Goal: Information Seeking & Learning: Learn about a topic

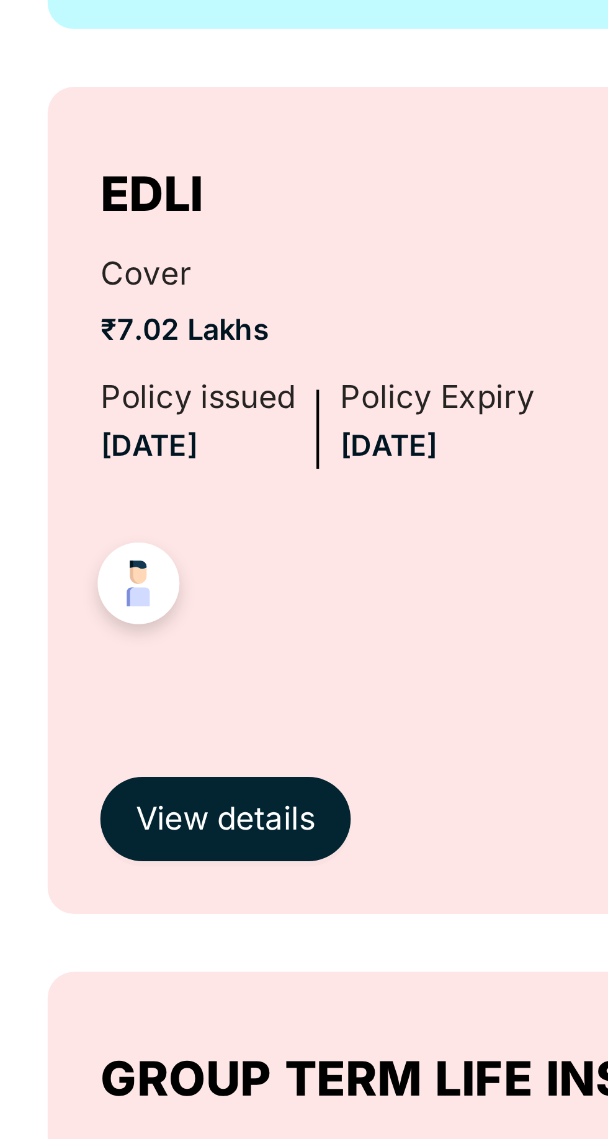
scroll to position [368, 0]
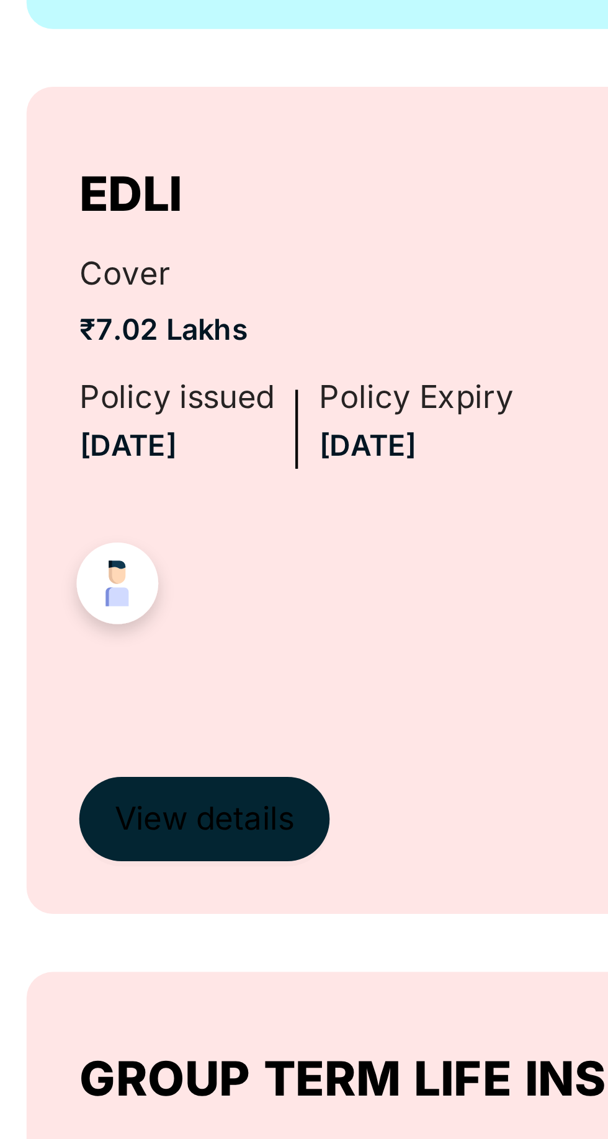
click at [188, 890] on span "View details" at bounding box center [183, 892] width 42 height 12
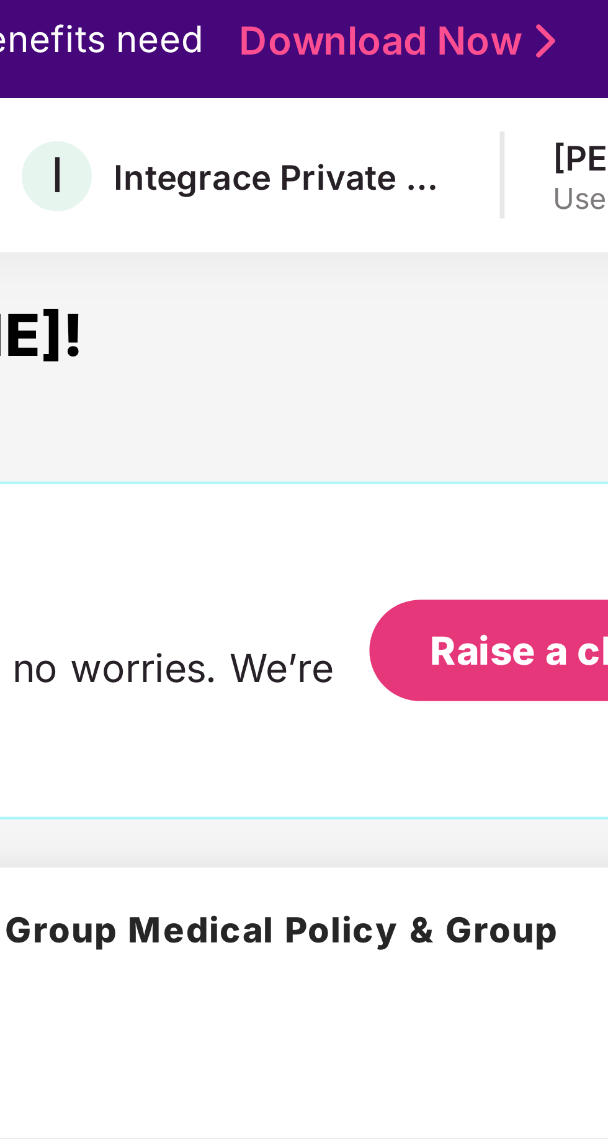
click at [479, 12] on link "Download Now" at bounding box center [452, 15] width 77 height 13
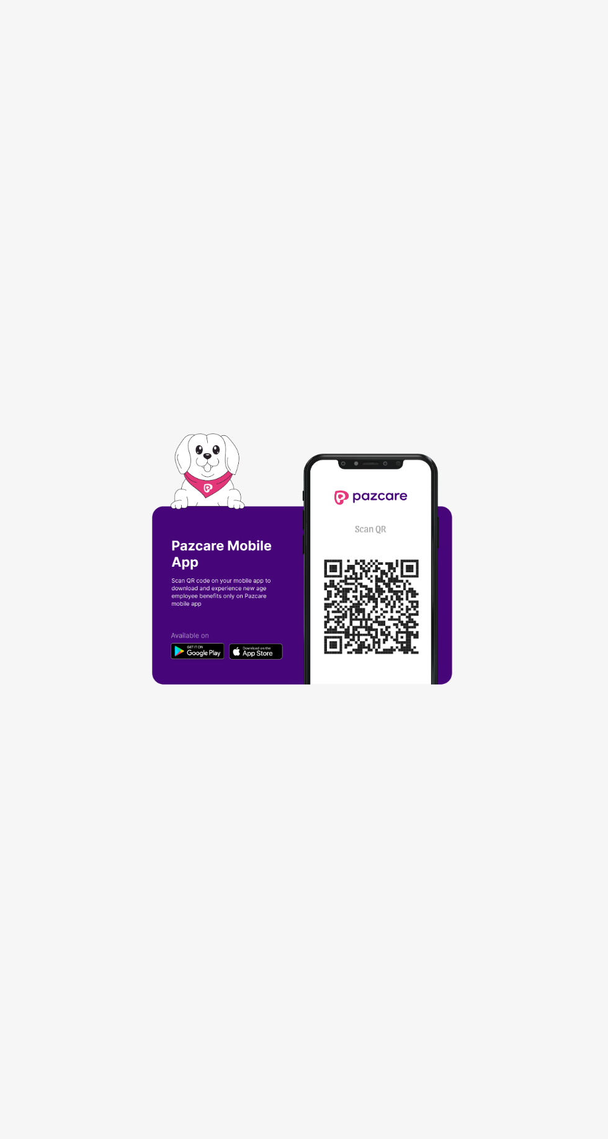
click at [400, 856] on div at bounding box center [304, 569] width 608 height 1139
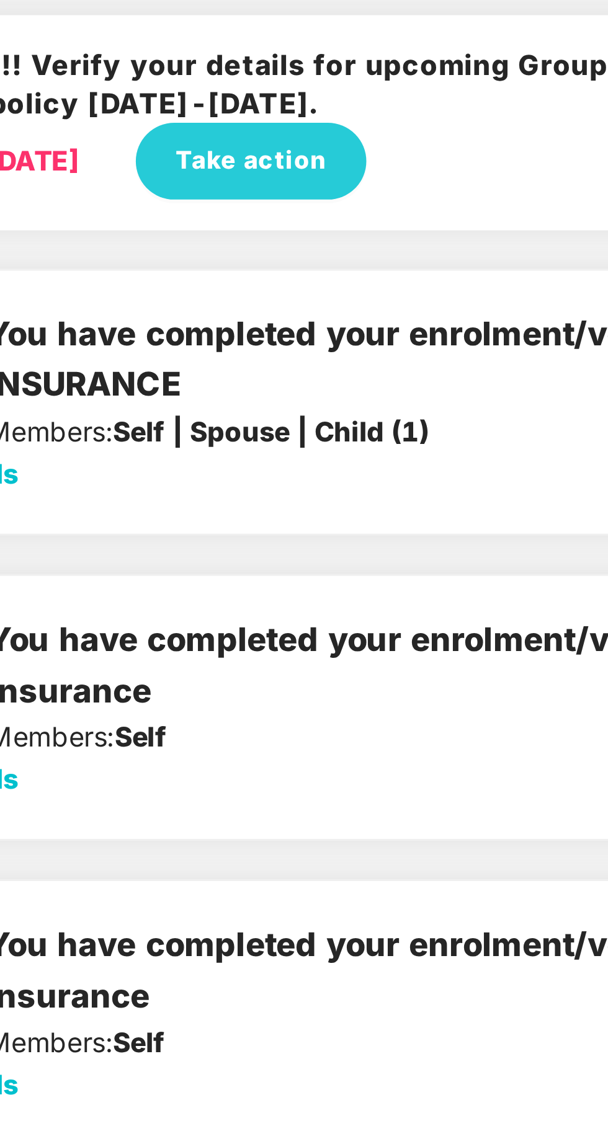
scroll to position [148, 0]
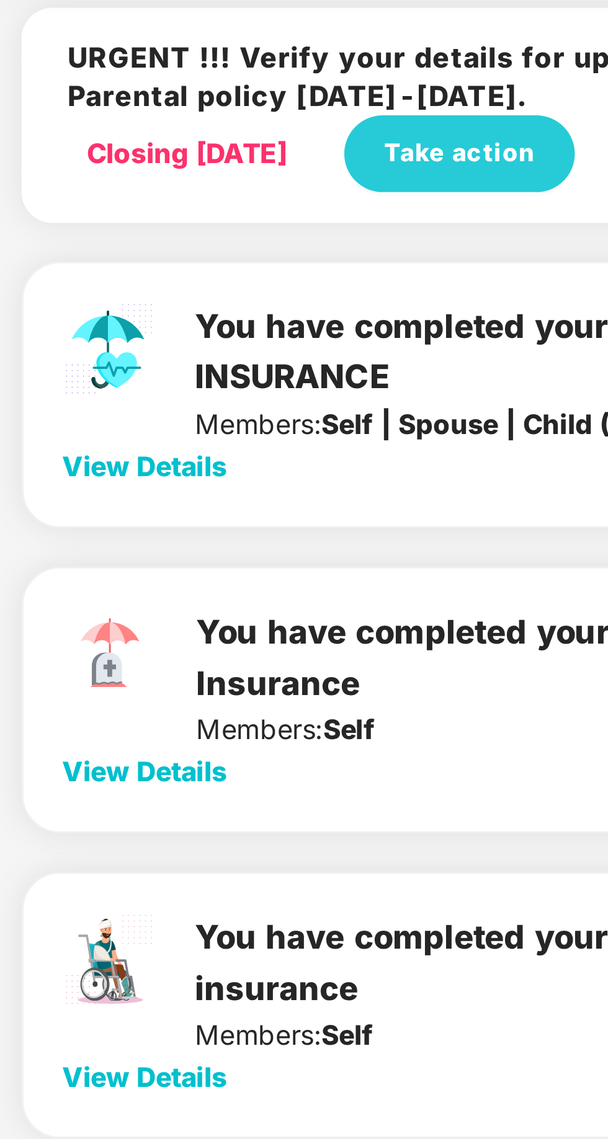
click at [172, 231] on span "View Details" at bounding box center [165, 228] width 53 height 11
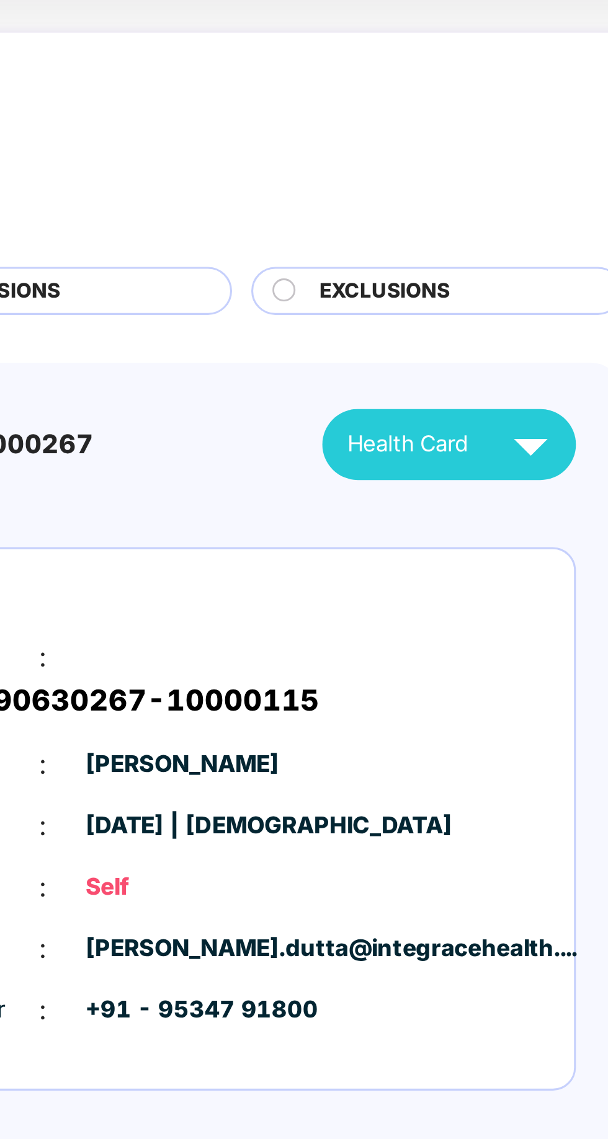
scroll to position [69, 0]
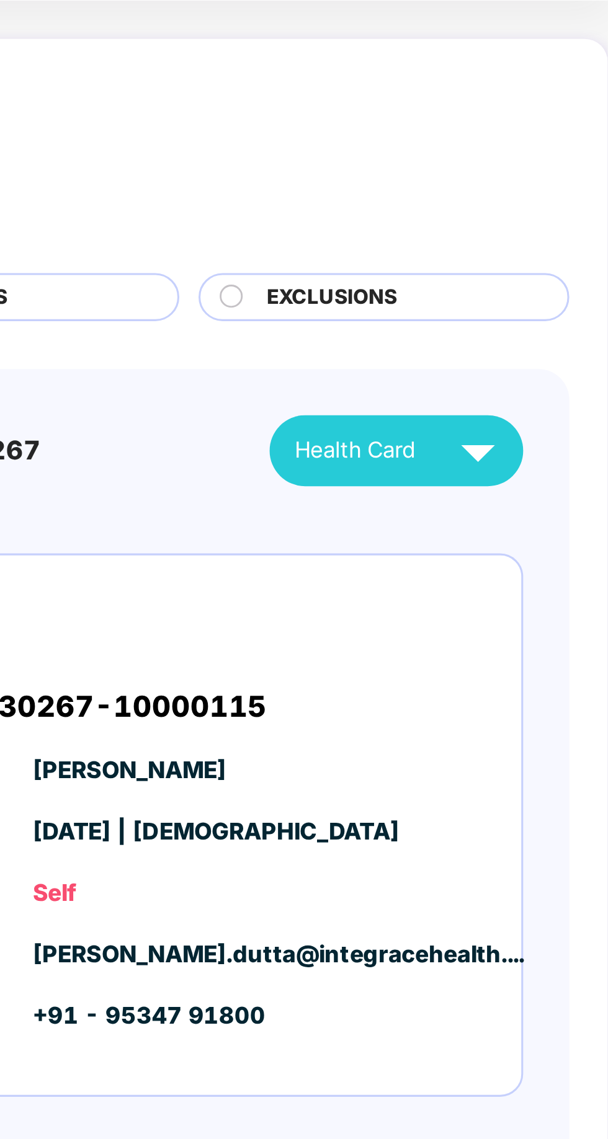
click at [546, 144] on div "Health Card" at bounding box center [541, 146] width 70 height 22
click at [572, 144] on img at bounding box center [566, 146] width 22 height 22
click at [531, 145] on span "Health Card" at bounding box center [525, 146] width 39 height 11
click at [541, 143] on span "Health Card" at bounding box center [525, 146] width 39 height 11
click at [576, 149] on img at bounding box center [566, 146] width 22 height 22
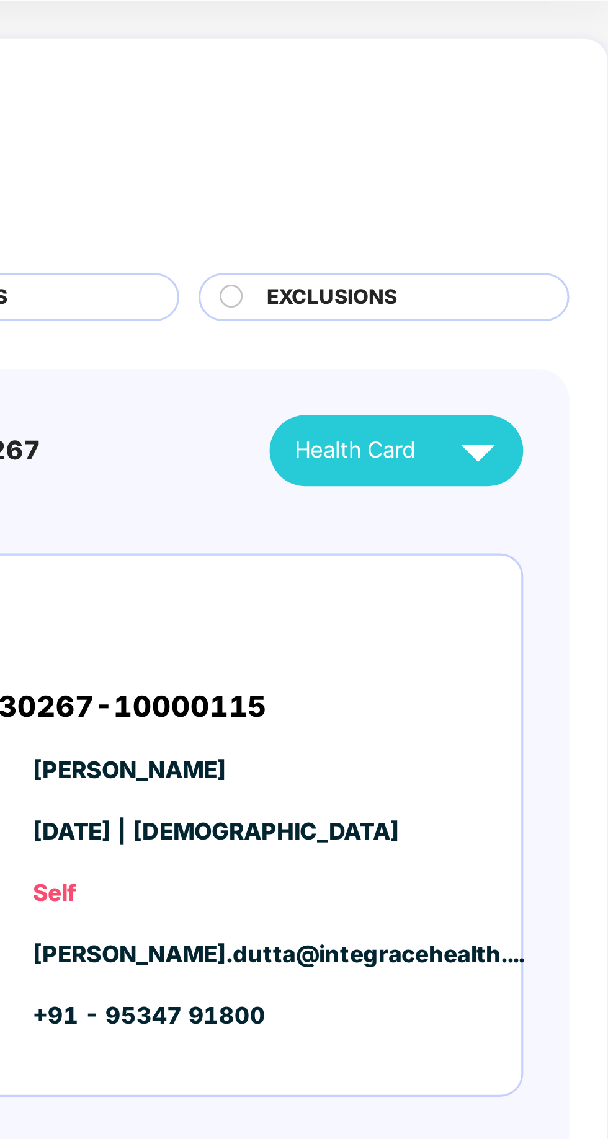
click at [571, 144] on img at bounding box center [566, 146] width 22 height 22
click at [570, 145] on img at bounding box center [566, 146] width 22 height 22
click at [565, 145] on img at bounding box center [566, 146] width 22 height 22
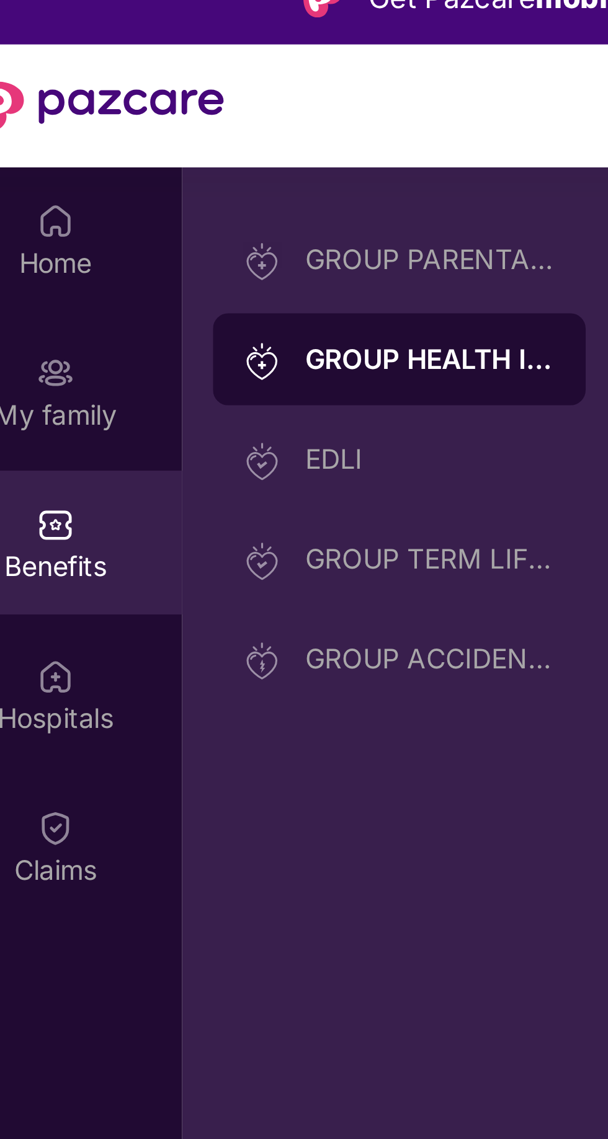
scroll to position [14, 0]
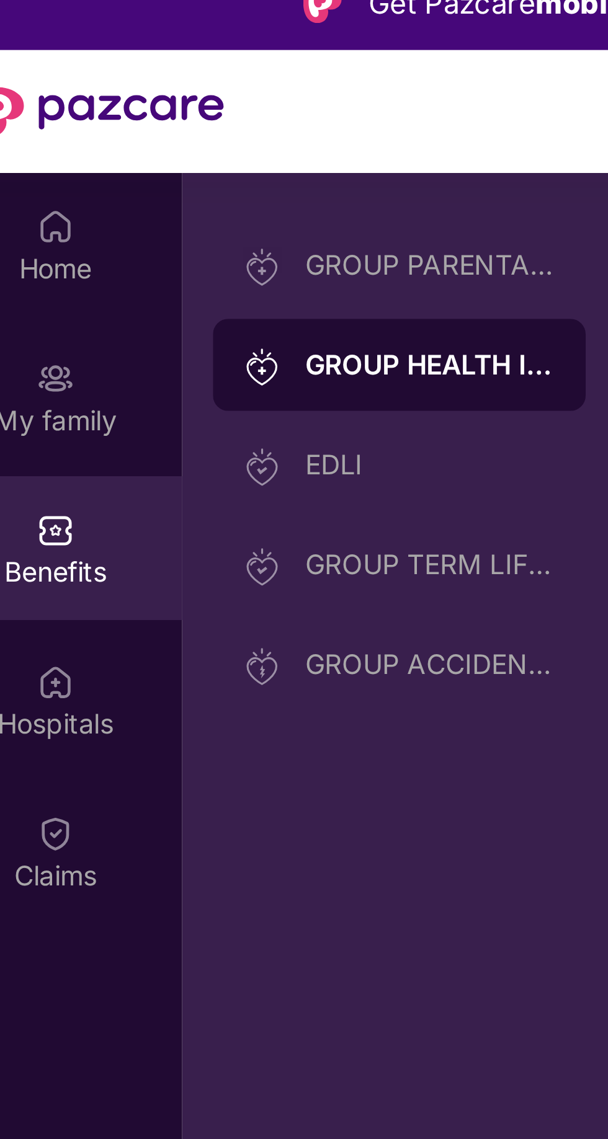
click at [172, 117] on div "GROUP HEALTH INSURANCE" at bounding box center [162, 118] width 81 height 12
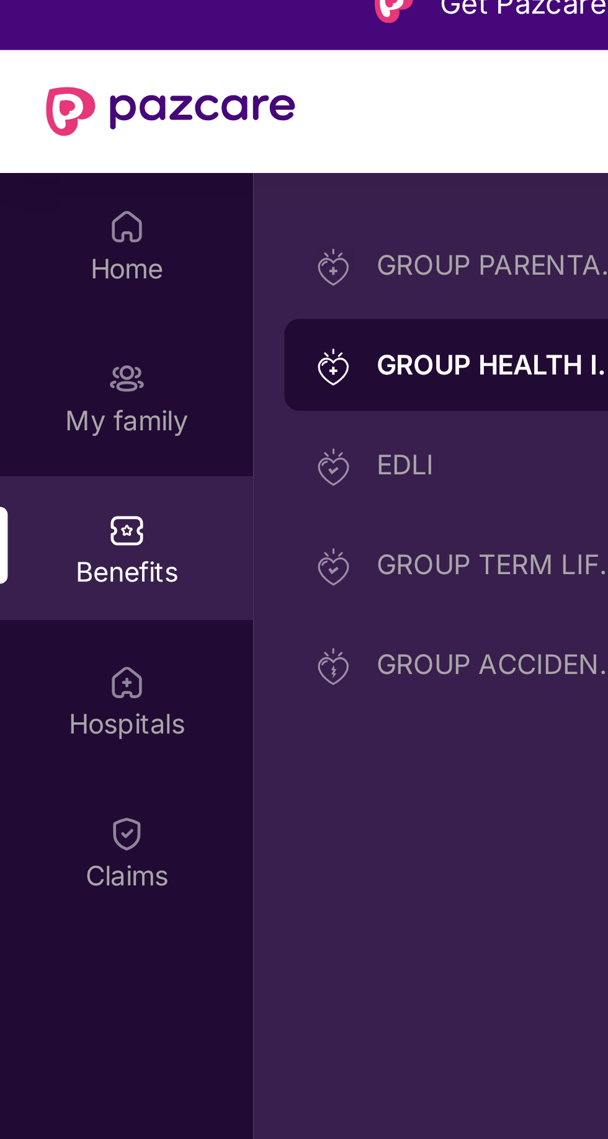
click at [51, 133] on div "My family" at bounding box center [41, 136] width 82 height 12
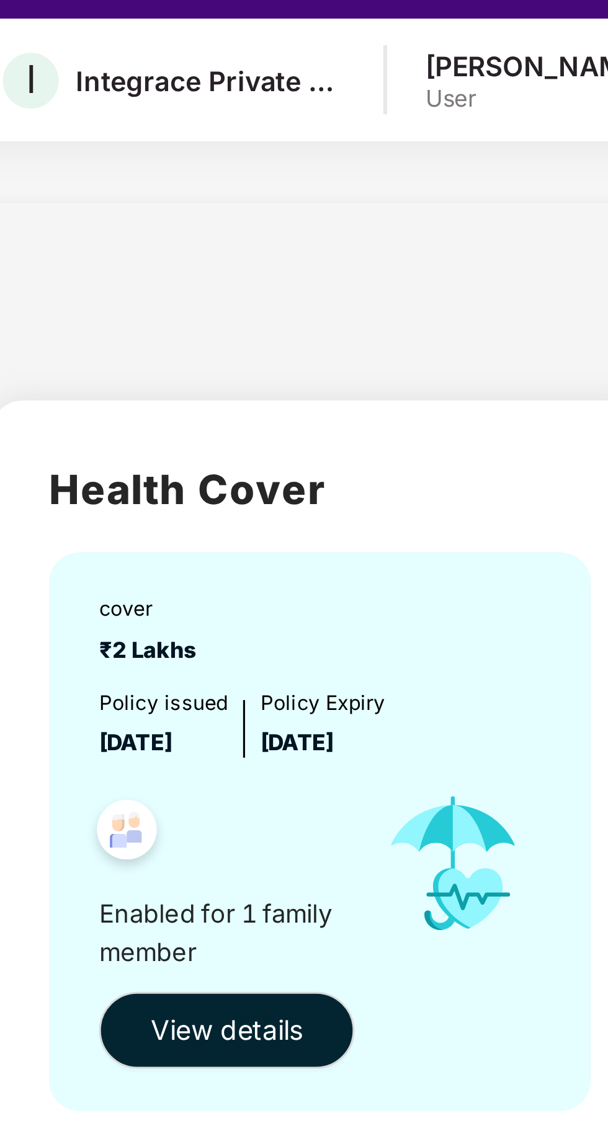
scroll to position [14, 0]
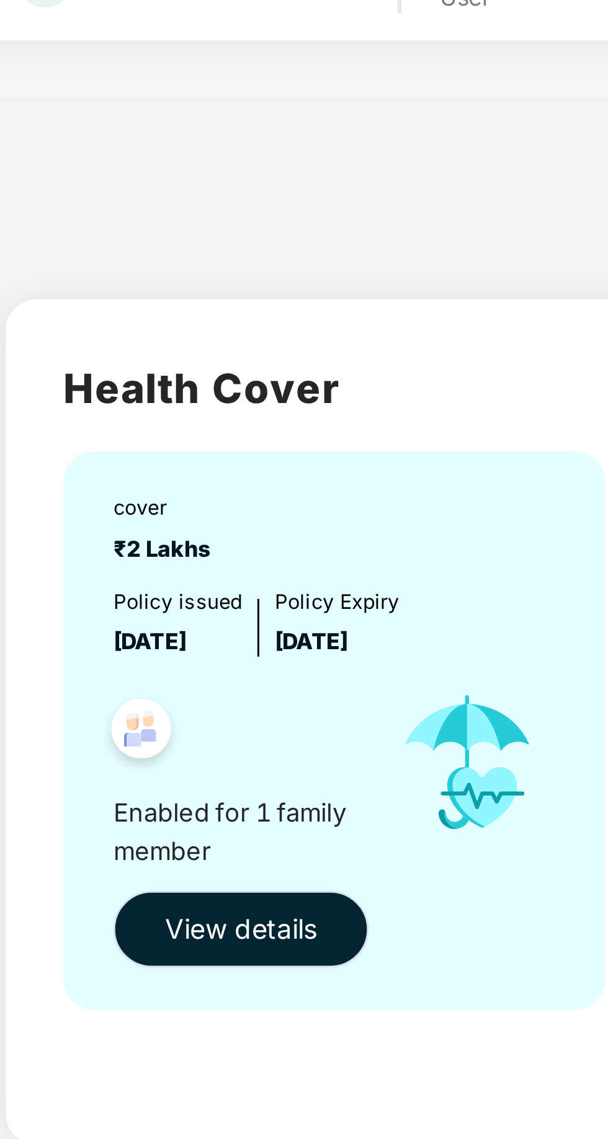
click at [434, 342] on span "View details" at bounding box center [430, 343] width 49 height 14
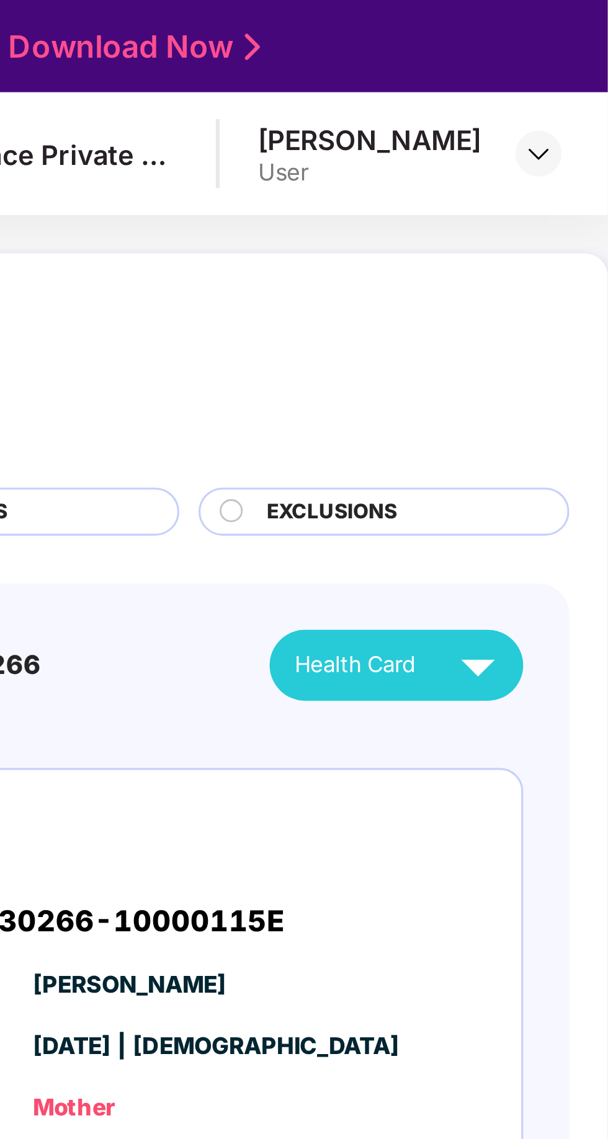
click at [564, 212] on img at bounding box center [566, 215] width 22 height 22
click at [526, 217] on span "Health Card" at bounding box center [525, 215] width 39 height 11
click at [579, 51] on div at bounding box center [585, 49] width 15 height 15
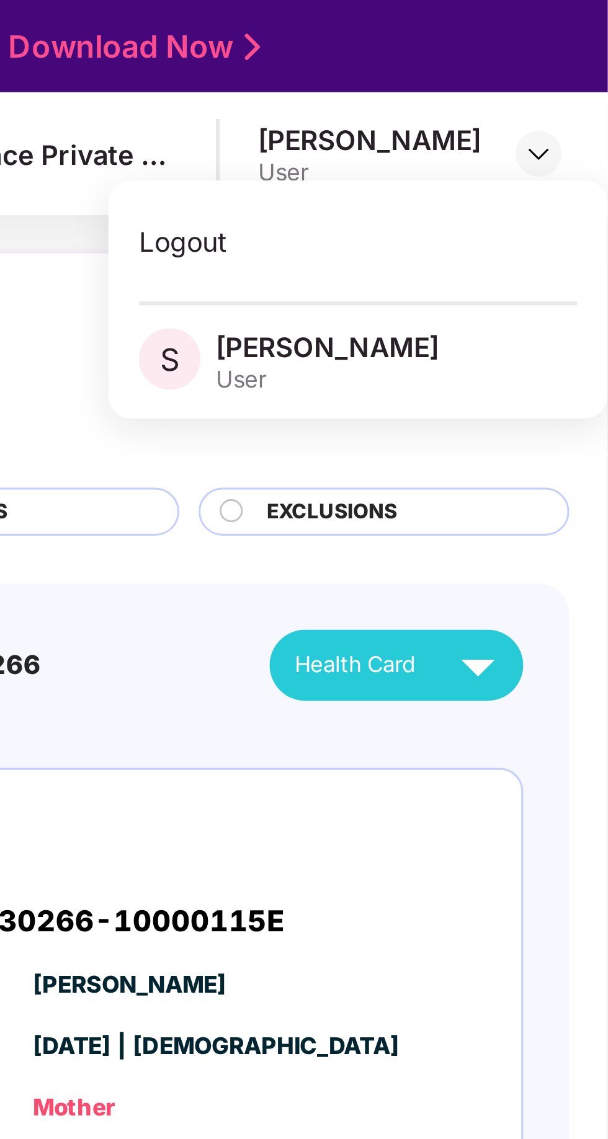
click at [510, 115] on div "[PERSON_NAME]" at bounding box center [517, 112] width 72 height 12
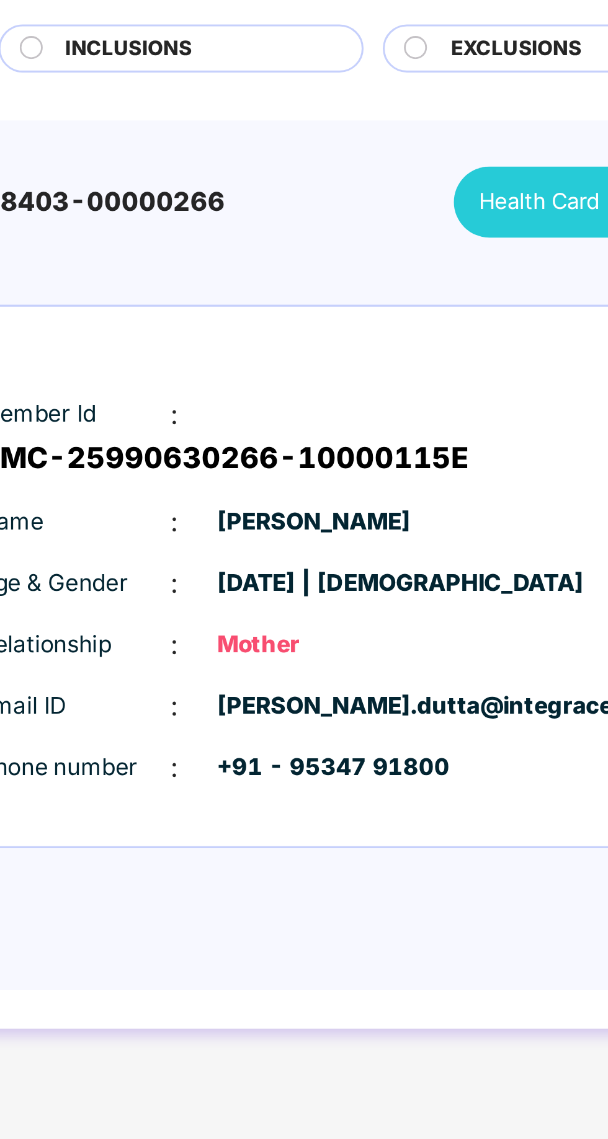
click at [488, 418] on div "Insured Member Id : GMC-25990630266-10000115E Name : Illa Dutta Age & Gender : …" at bounding box center [415, 336] width 330 height 174
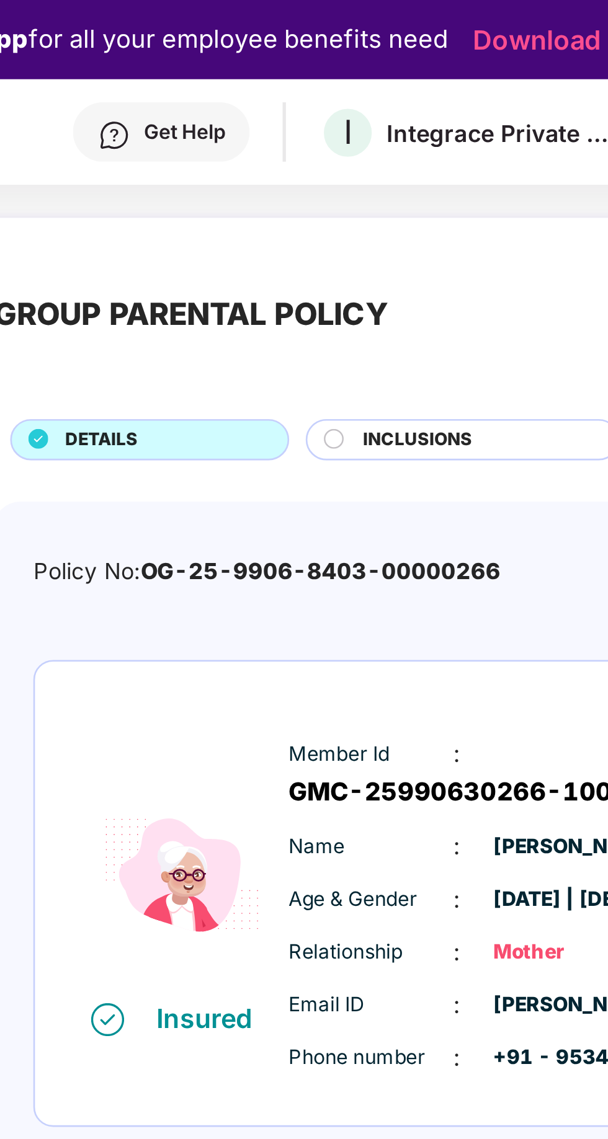
click at [321, 48] on div "Get Help" at bounding box center [306, 50] width 30 height 10
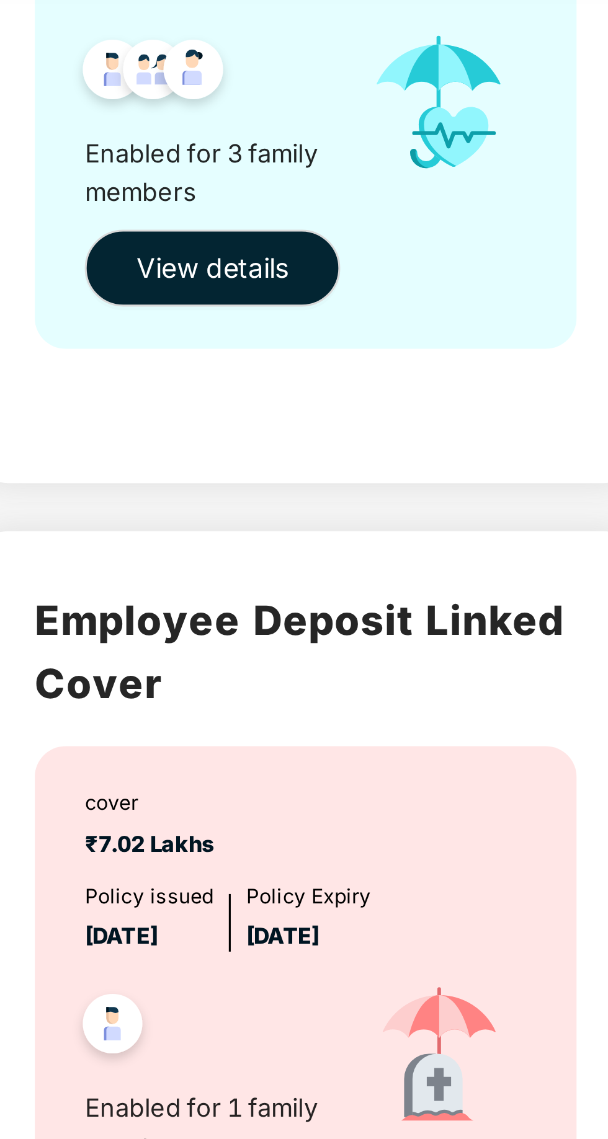
scroll to position [479, 0]
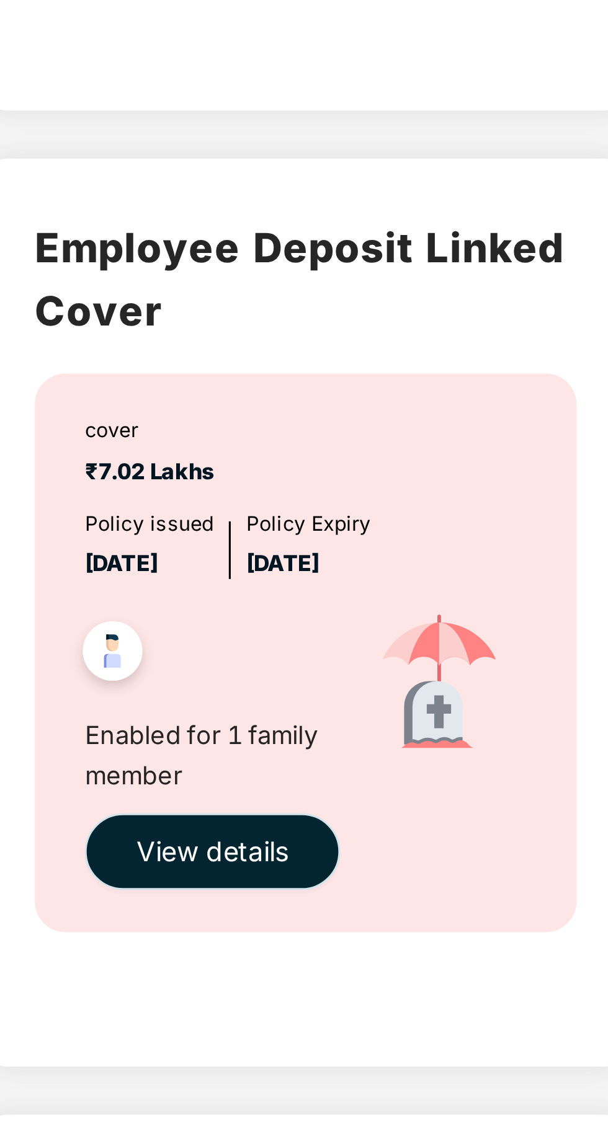
click at [428, 473] on span "View details" at bounding box center [430, 474] width 49 height 14
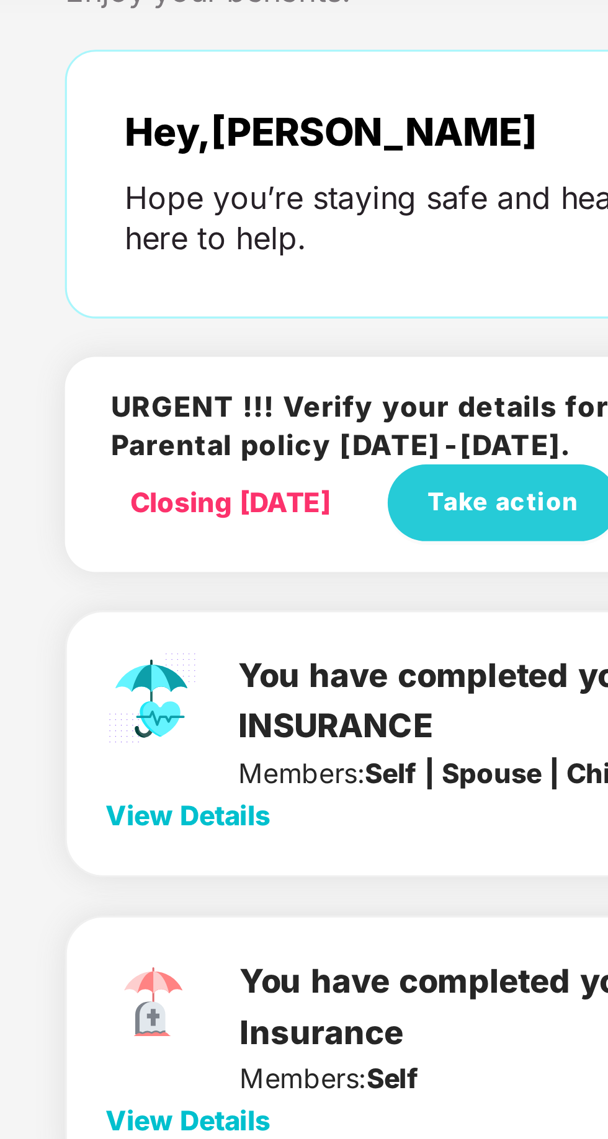
scroll to position [33, 0]
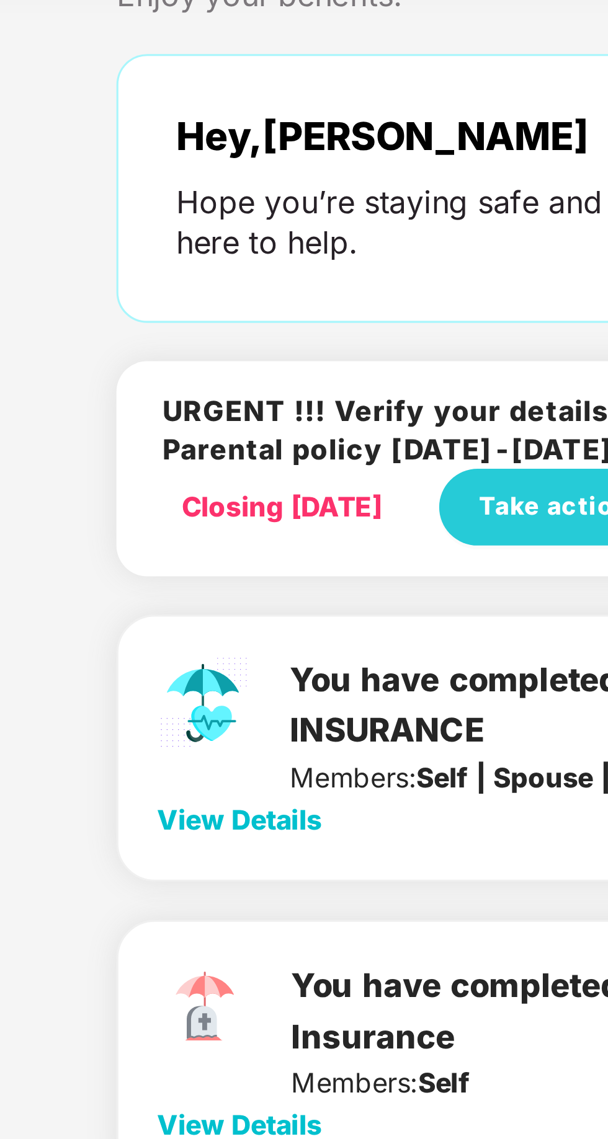
click at [166, 436] on span "View Details" at bounding box center [165, 440] width 53 height 11
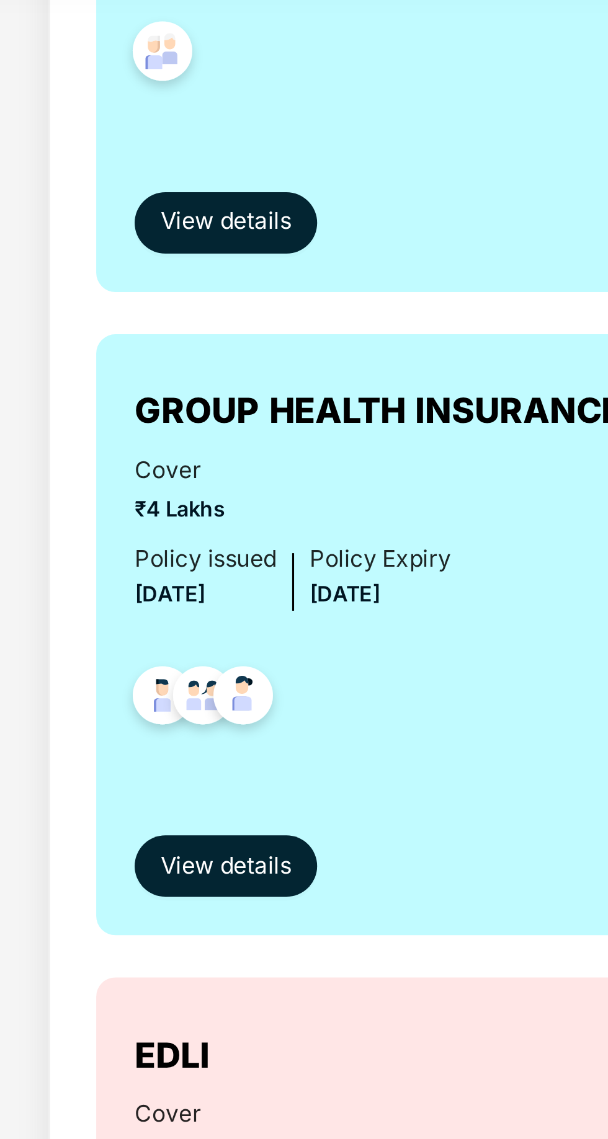
scroll to position [681, 0]
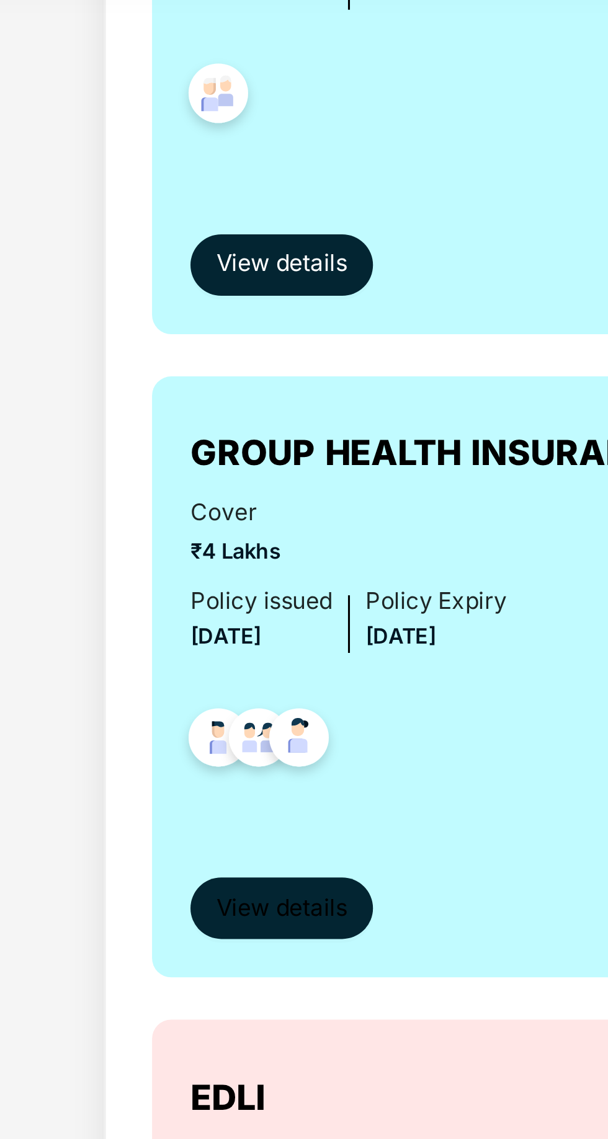
click at [189, 372] on span "View details" at bounding box center [183, 371] width 42 height 12
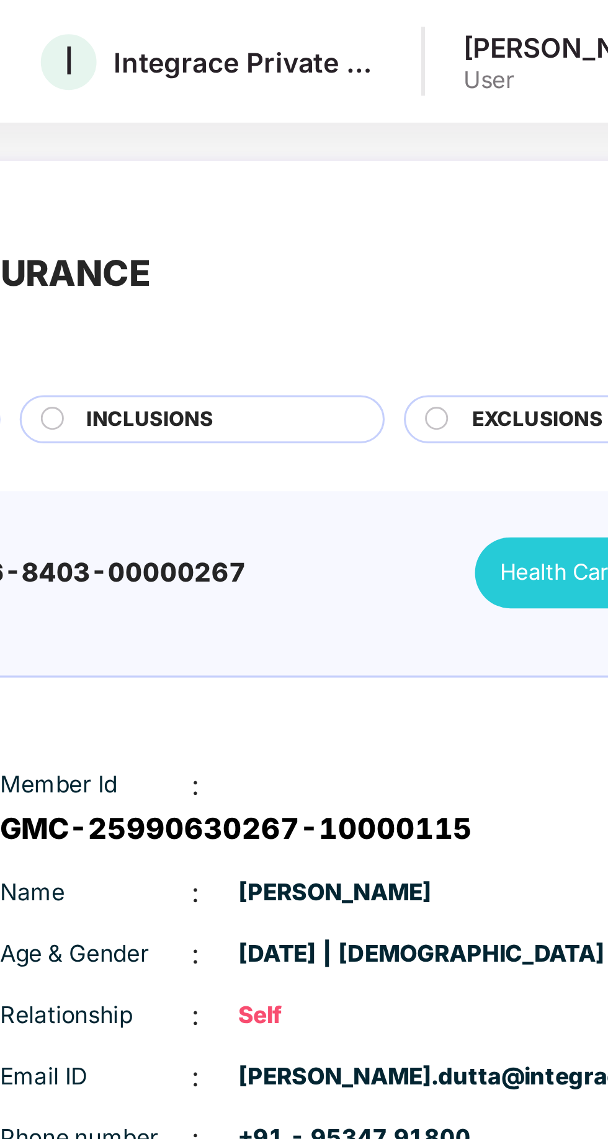
scroll to position [29, 0]
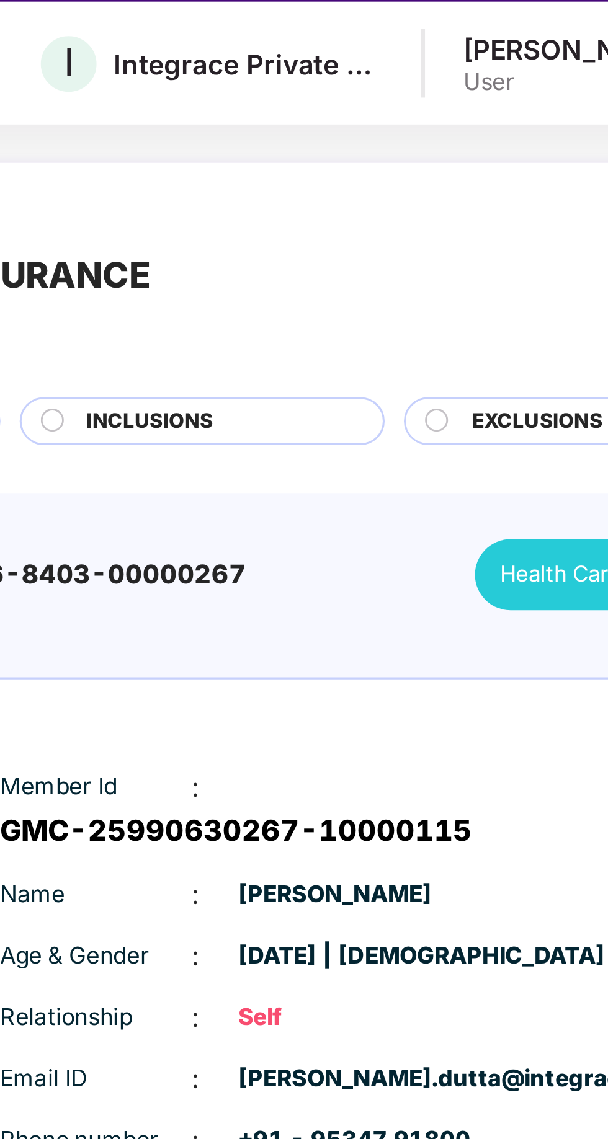
click at [526, 187] on span "Health Card" at bounding box center [525, 185] width 39 height 11
click at [518, 193] on div "Health Card" at bounding box center [541, 186] width 70 height 22
click at [526, 188] on span "Health Card" at bounding box center [525, 185] width 39 height 11
click at [528, 186] on span "Health Card" at bounding box center [525, 185] width 39 height 11
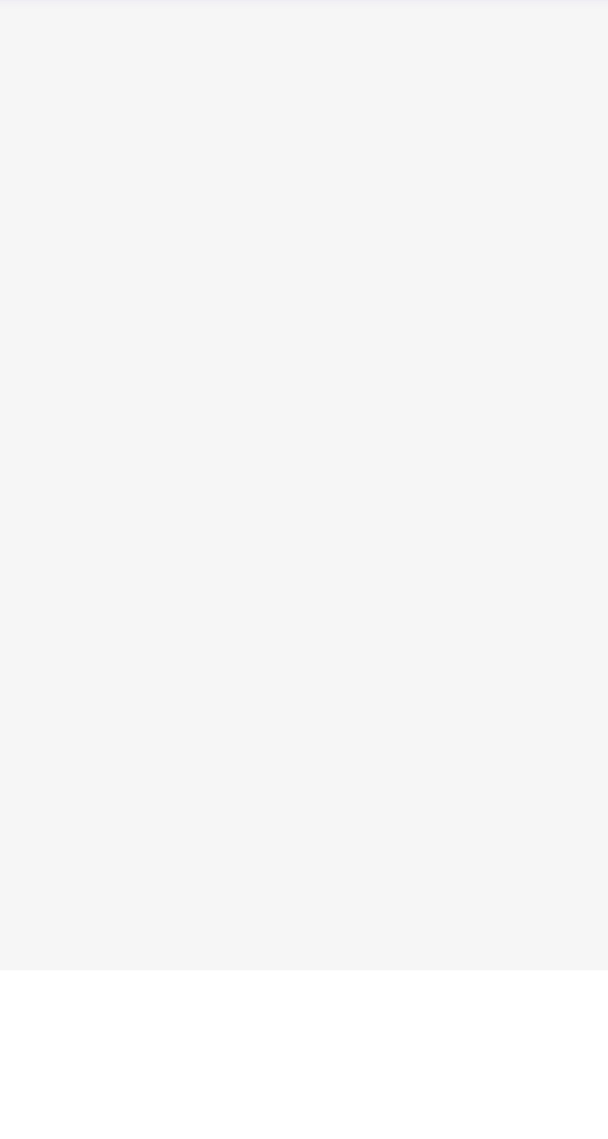
scroll to position [69, 0]
